Goal: Task Accomplishment & Management: Manage account settings

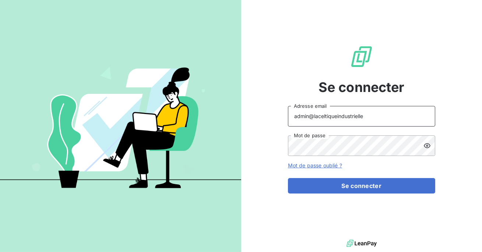
click at [362, 119] on input "admin@laceltiqueindustrielle" at bounding box center [361, 116] width 147 height 21
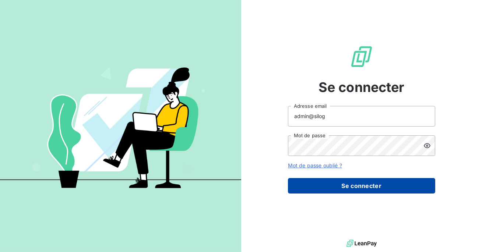
type input "admin@silog"
click at [357, 182] on button "Se connecter" at bounding box center [361, 185] width 147 height 15
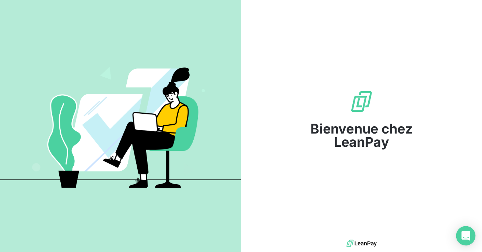
click at [463, 234] on icon "Open Intercom Messenger" at bounding box center [465, 236] width 8 height 10
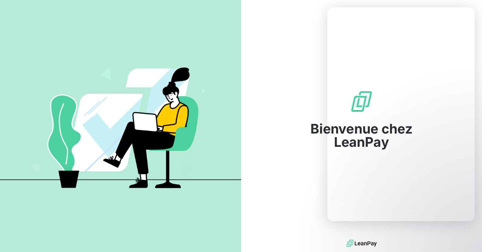
click at [273, 152] on div "Bienvenue chez LeanPay" at bounding box center [361, 119] width 241 height 238
